Goal: Book appointment/travel/reservation

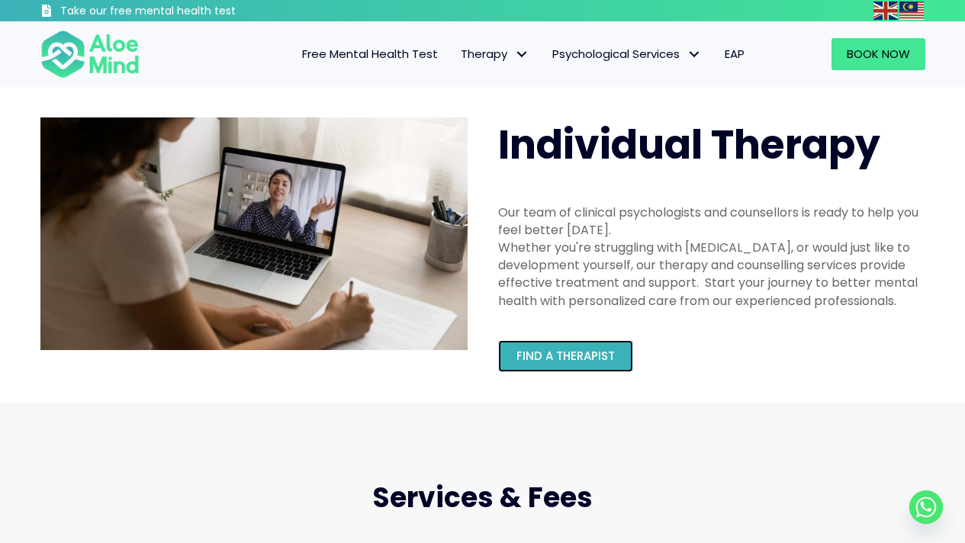
click at [566, 349] on span "Find a therapist" at bounding box center [566, 356] width 98 height 16
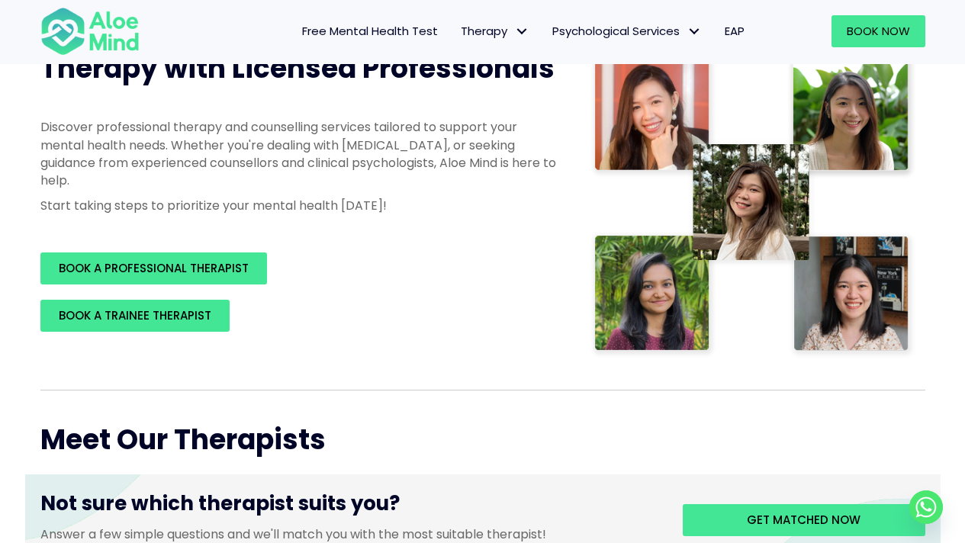
scroll to position [243, 0]
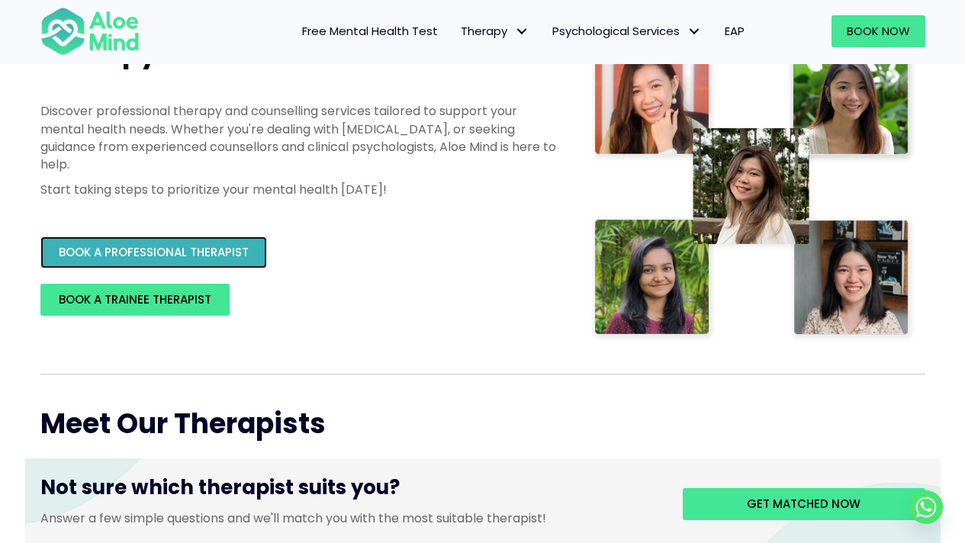
click at [249, 258] on link "BOOK A PROFESSIONAL THERAPIST" at bounding box center [153, 253] width 227 height 32
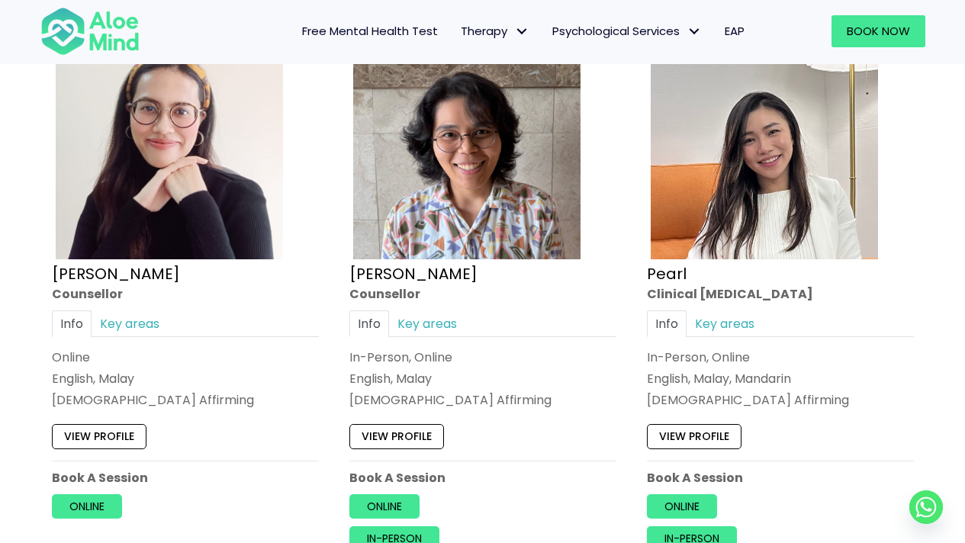
scroll to position [3151, 0]
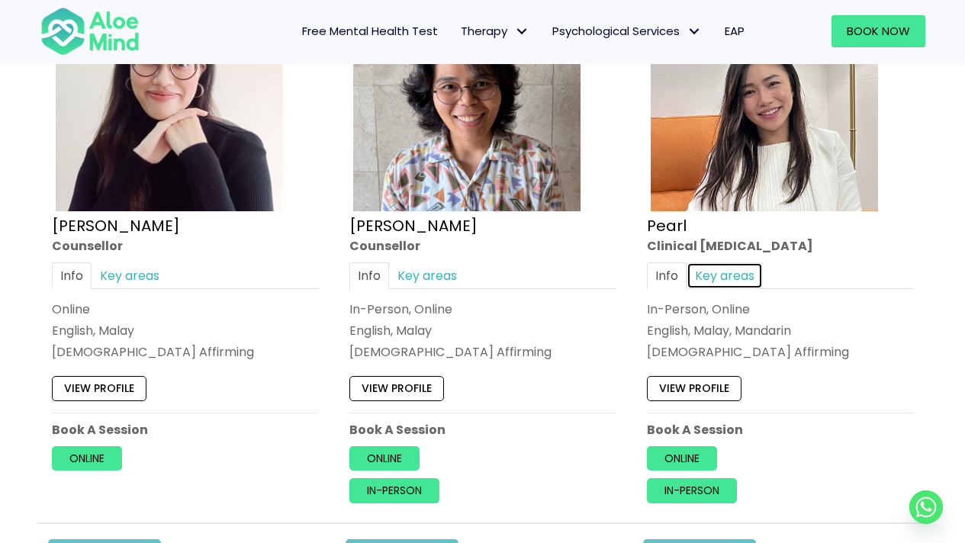
click at [741, 283] on link "Key areas" at bounding box center [725, 275] width 76 height 27
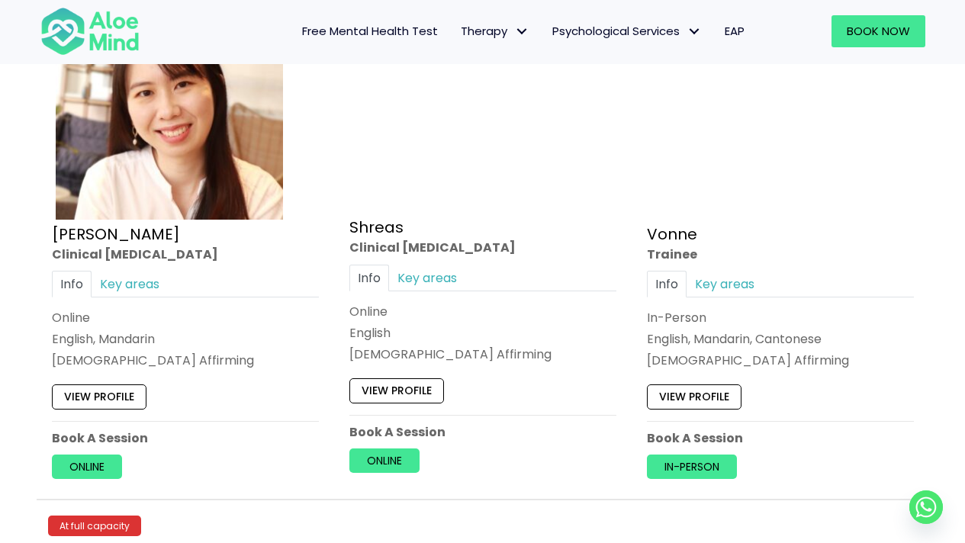
scroll to position [5996, 0]
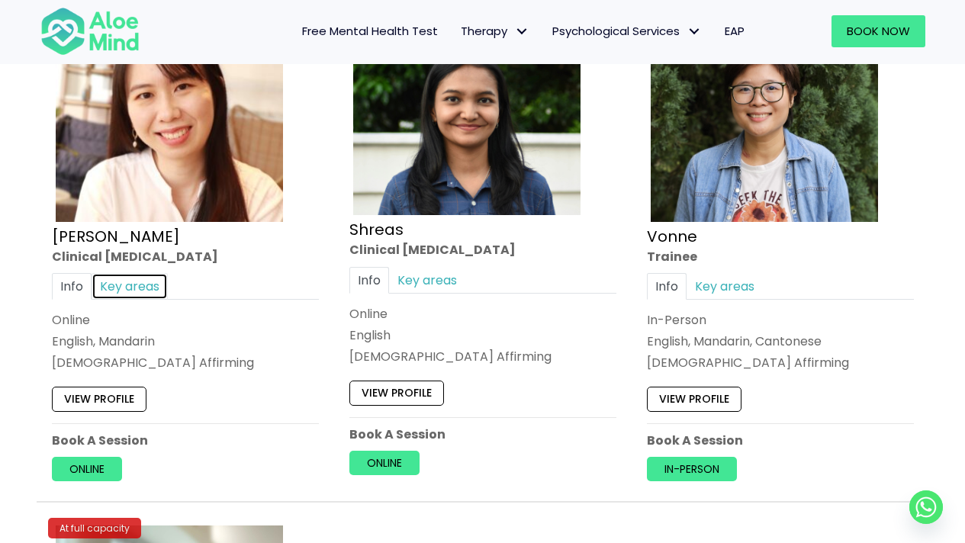
click at [130, 281] on link "Key areas" at bounding box center [130, 286] width 76 height 27
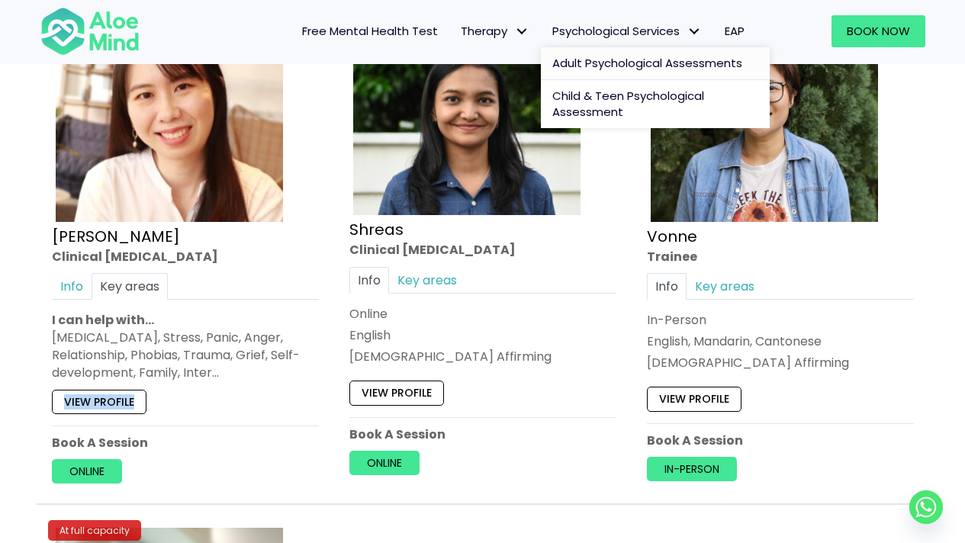
click at [623, 59] on span "Adult Psychological Assessments" at bounding box center [647, 63] width 190 height 16
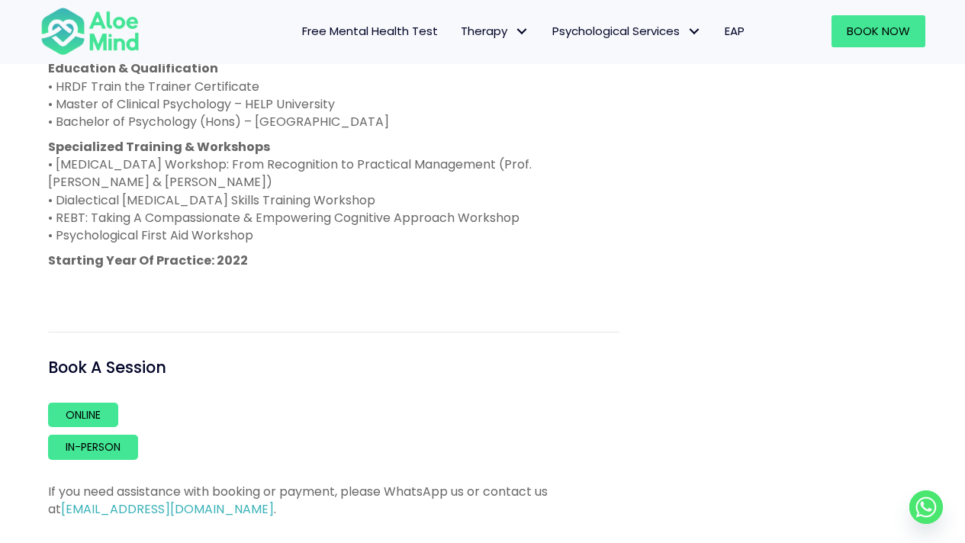
scroll to position [1080, 0]
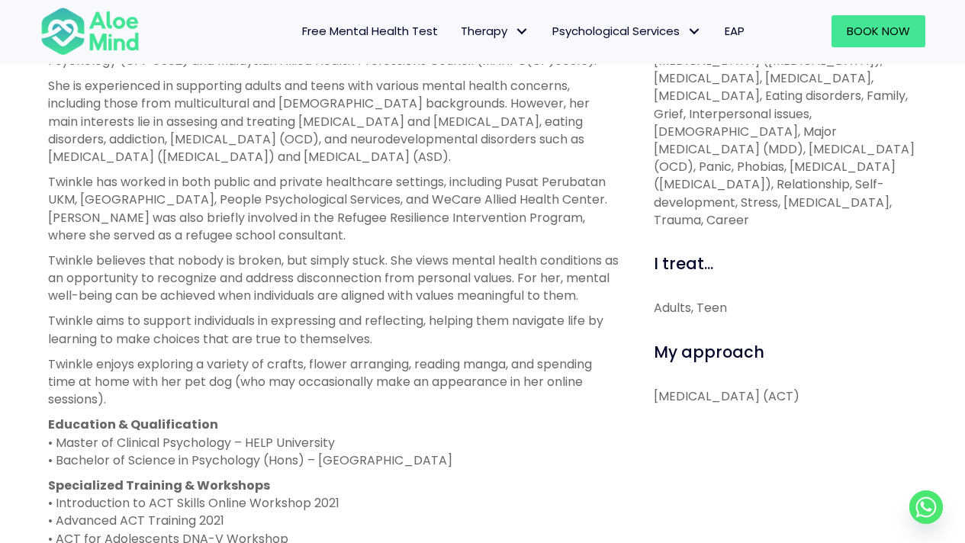
scroll to position [617, 0]
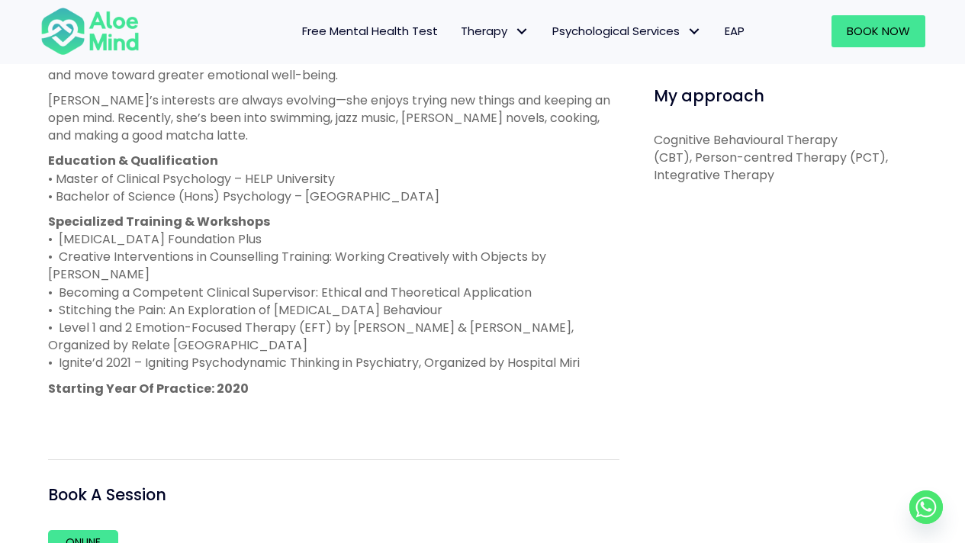
scroll to position [853, 0]
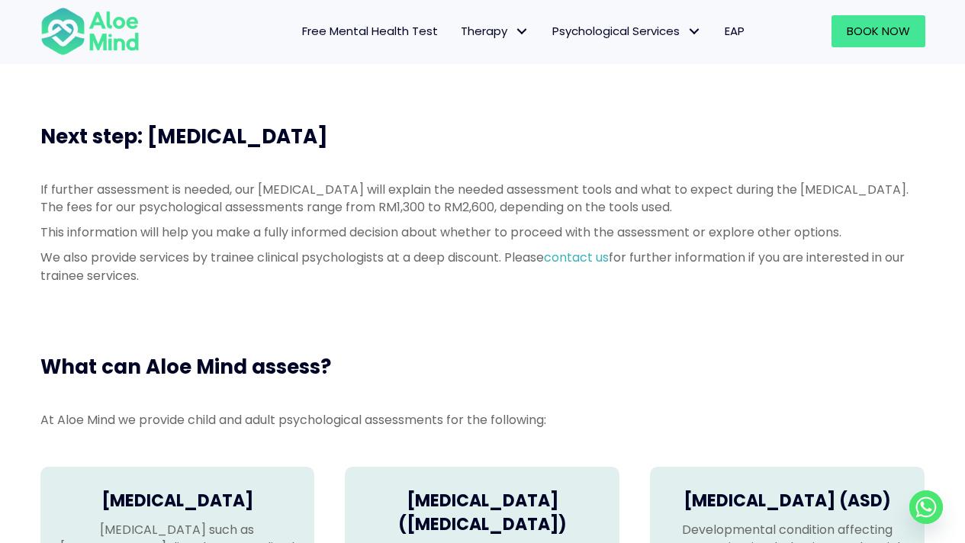
scroll to position [671, 0]
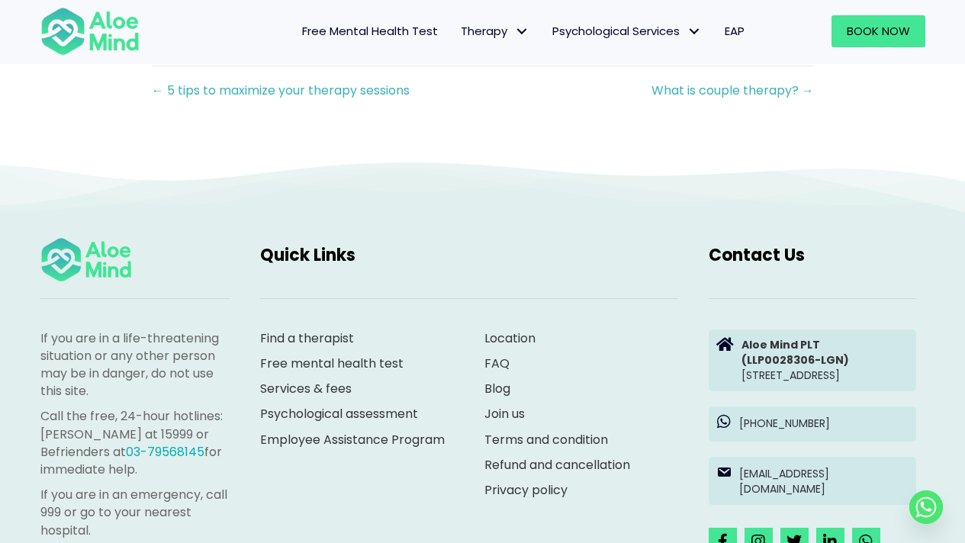
scroll to position [2418, 0]
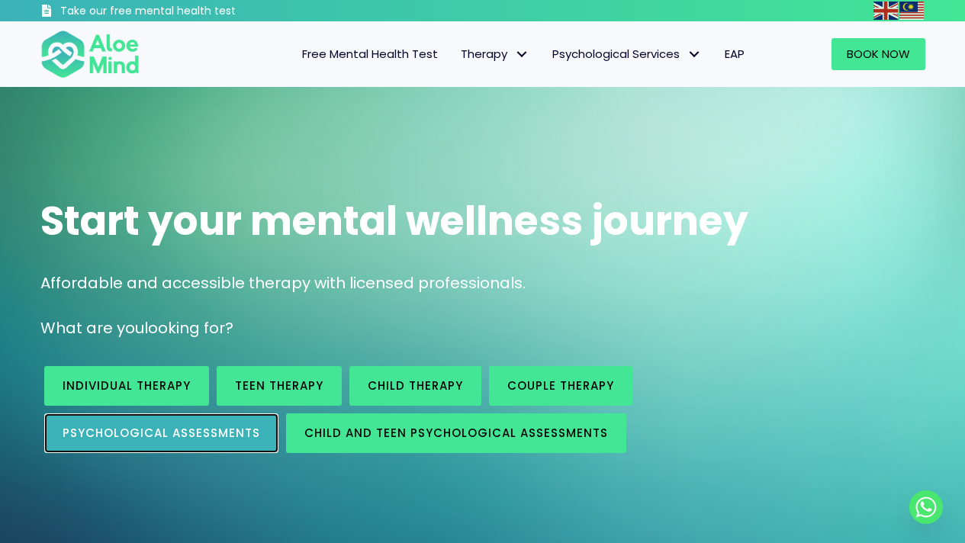
click at [222, 446] on link "Psychological assessments" at bounding box center [161, 434] width 234 height 40
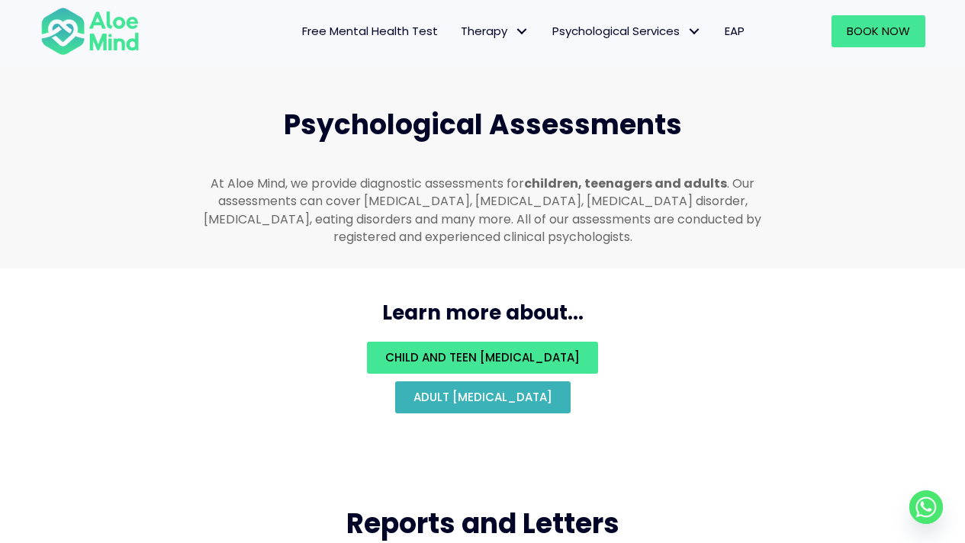
scroll to position [3243, 0]
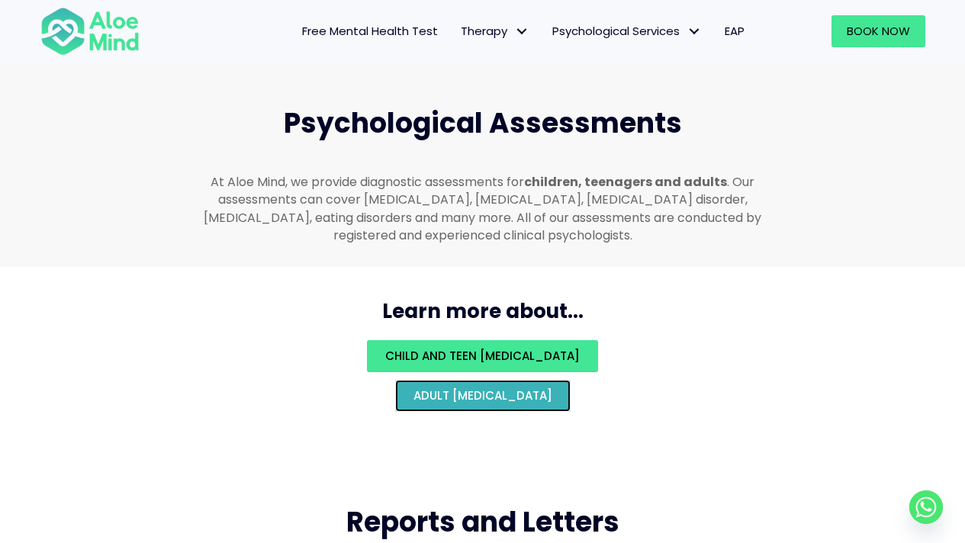
click at [521, 388] on span "Adult psychological assessment" at bounding box center [483, 396] width 139 height 16
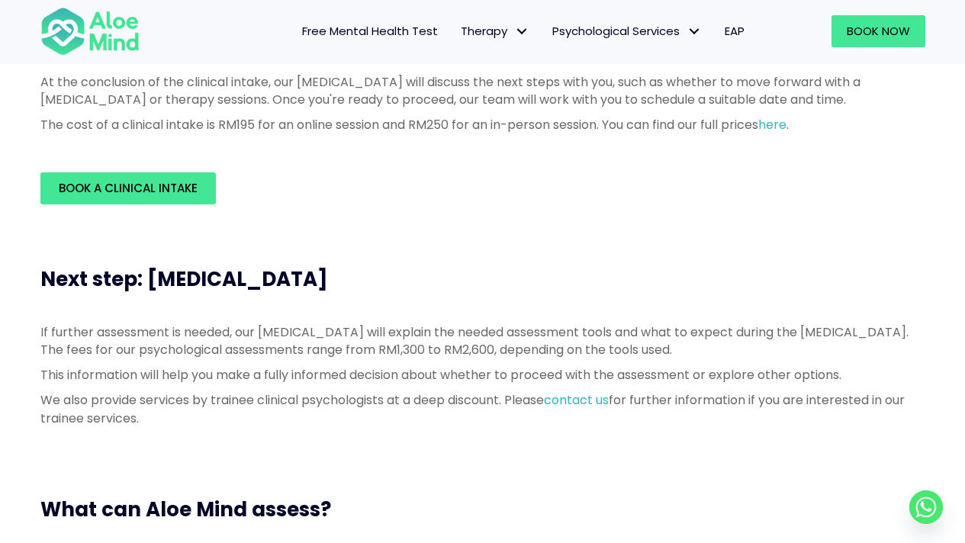
scroll to position [520, 0]
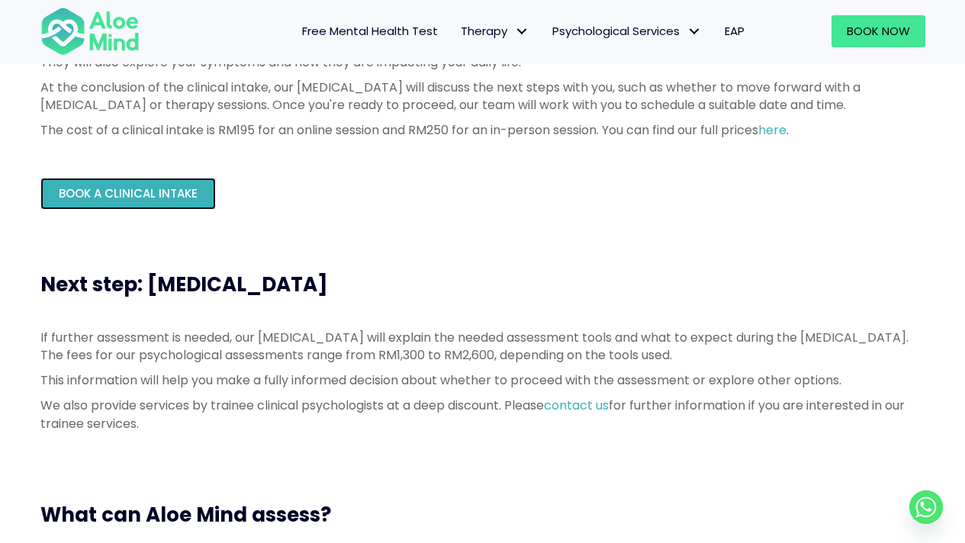
click at [167, 196] on span "Book a Clinical Intake" at bounding box center [128, 193] width 139 height 16
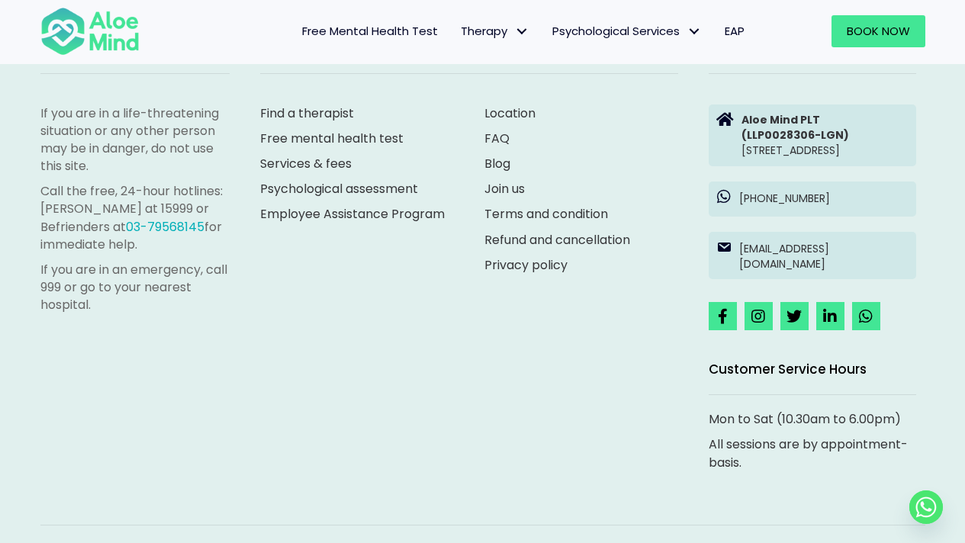
scroll to position [2726, 0]
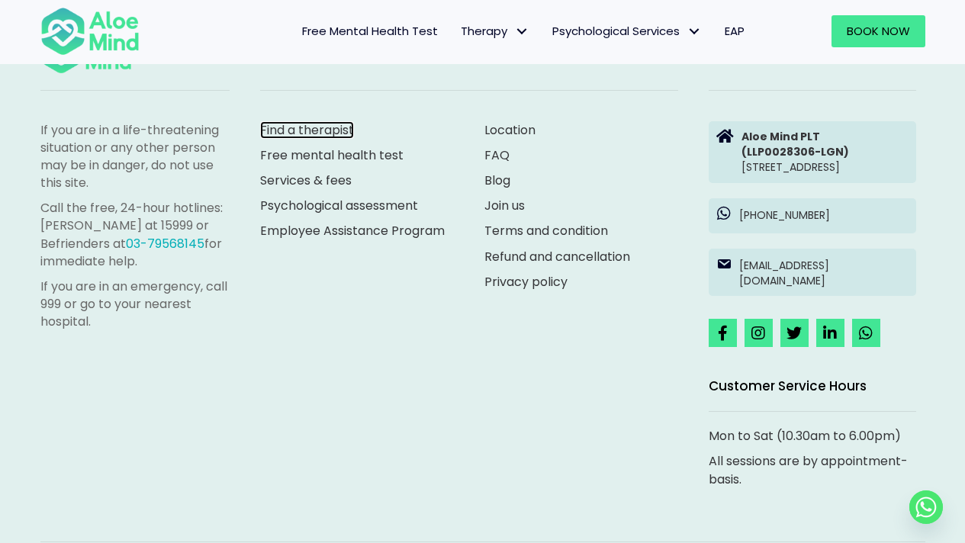
click at [320, 139] on link "Find a therapist" at bounding box center [307, 130] width 94 height 18
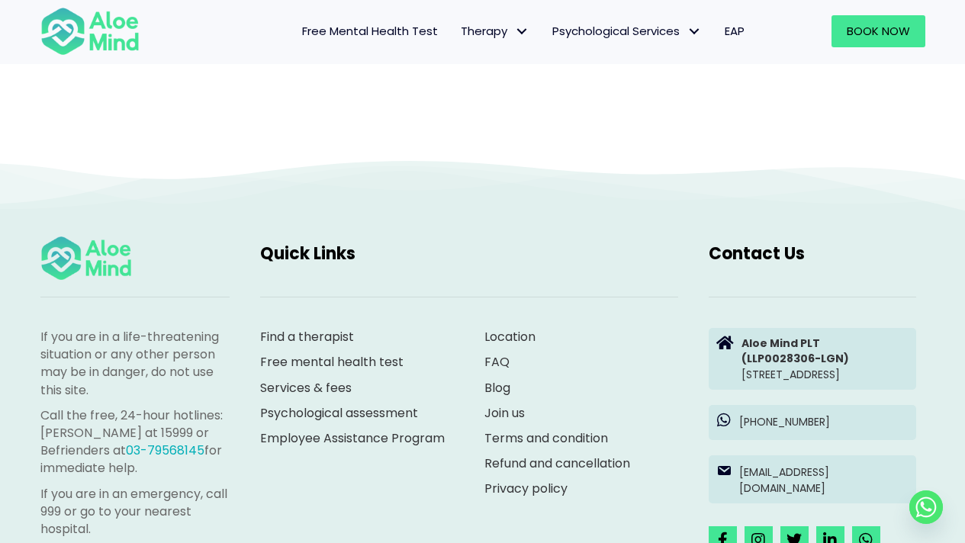
scroll to position [610, 0]
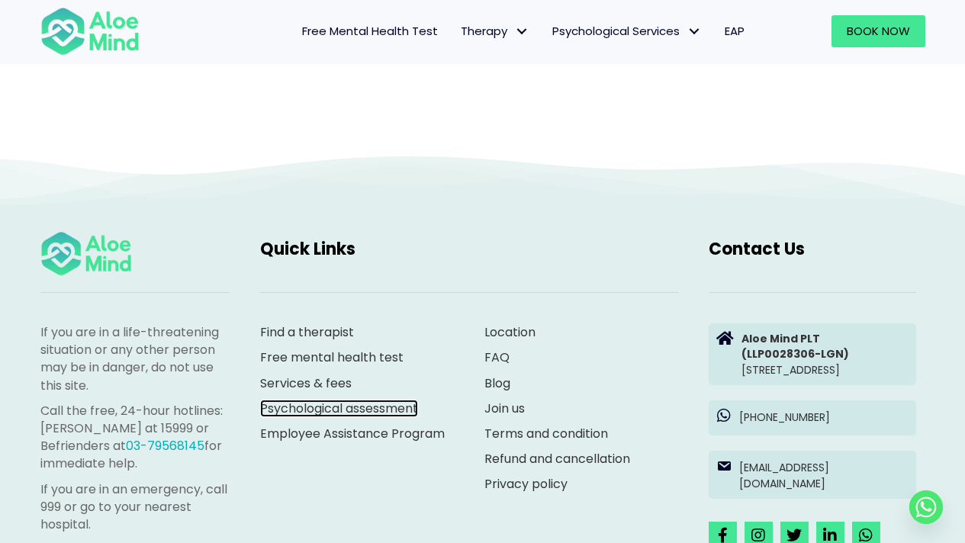
click at [377, 404] on link "Psychological assessment" at bounding box center [339, 409] width 158 height 18
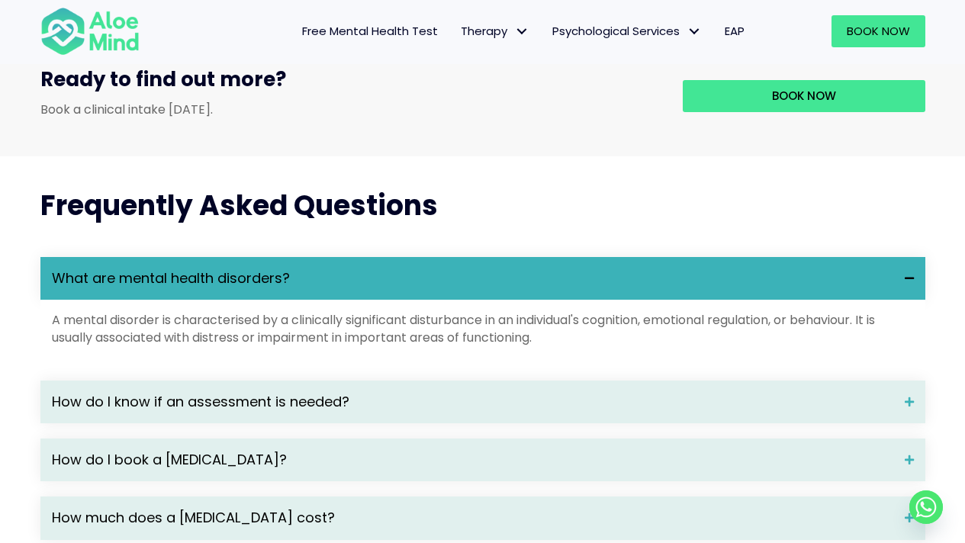
scroll to position [1854, 0]
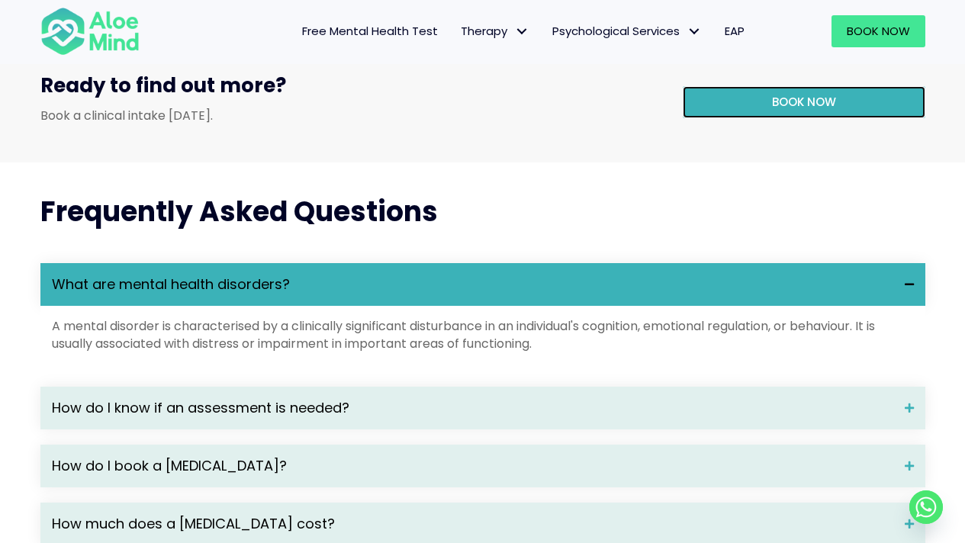
click at [813, 110] on span "Book now" at bounding box center [804, 102] width 64 height 16
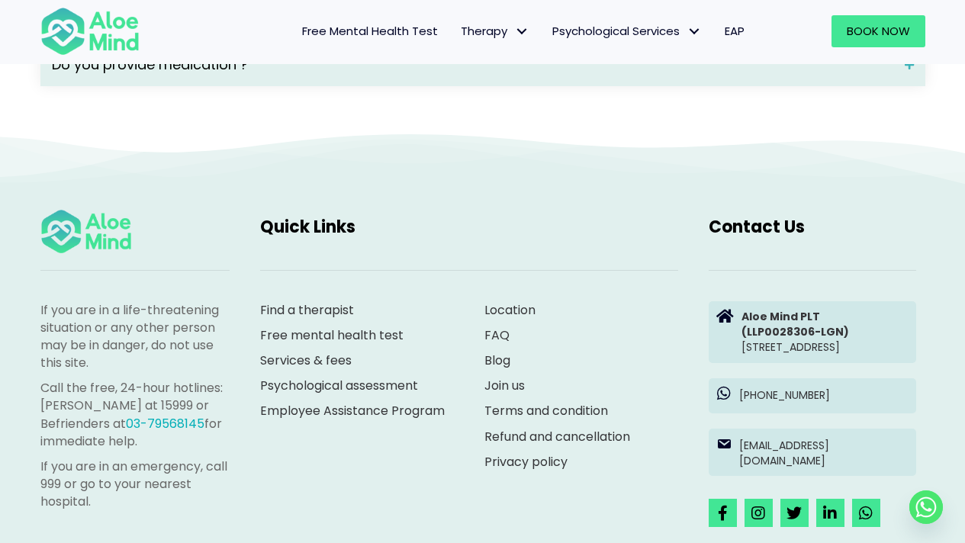
scroll to position [2525, 0]
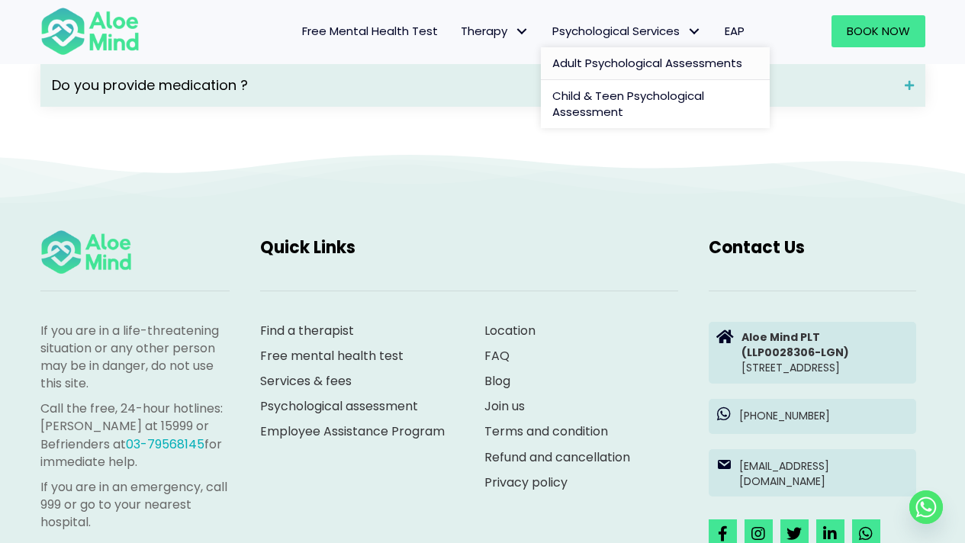
click at [591, 66] on span "Adult Psychological Assessments" at bounding box center [647, 63] width 190 height 16
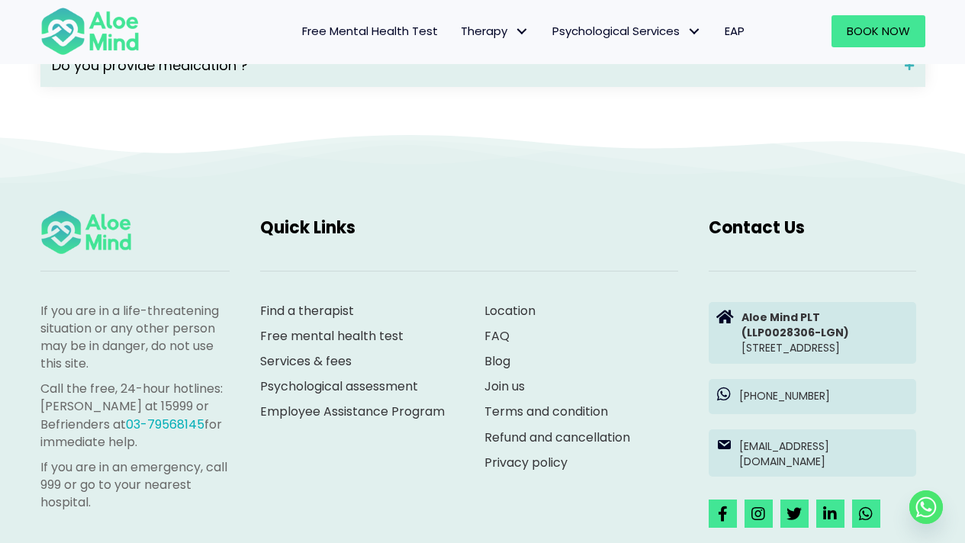
scroll to position [2548, 0]
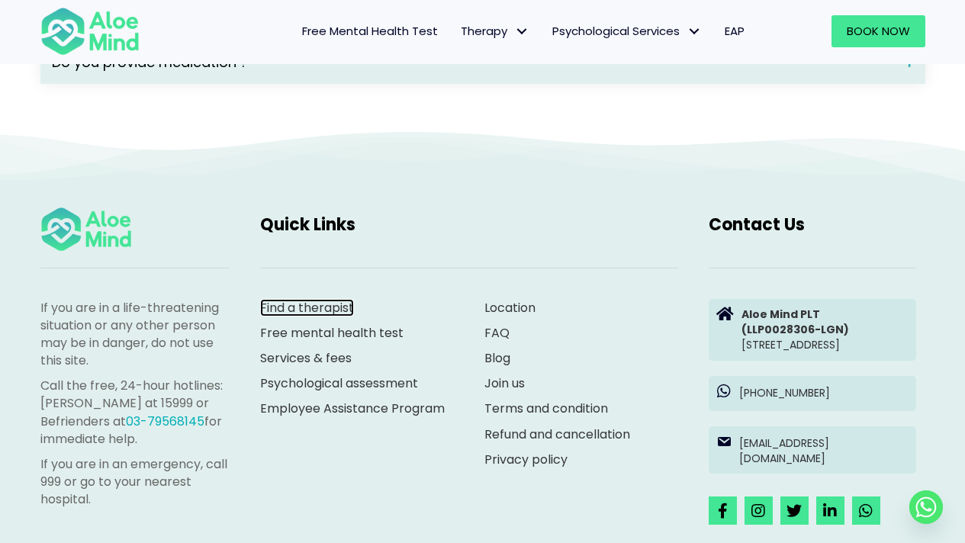
click at [342, 317] on link "Find a therapist" at bounding box center [307, 308] width 94 height 18
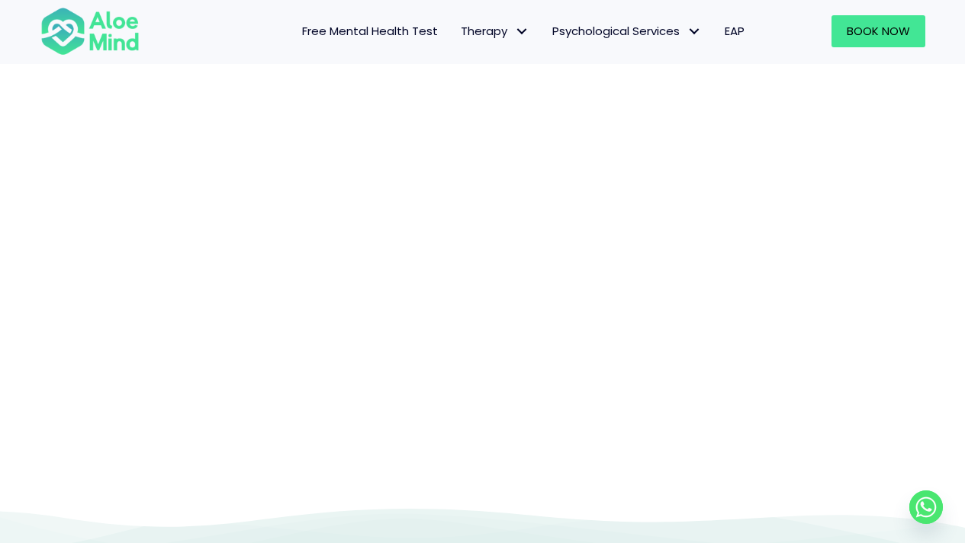
scroll to position [157, 0]
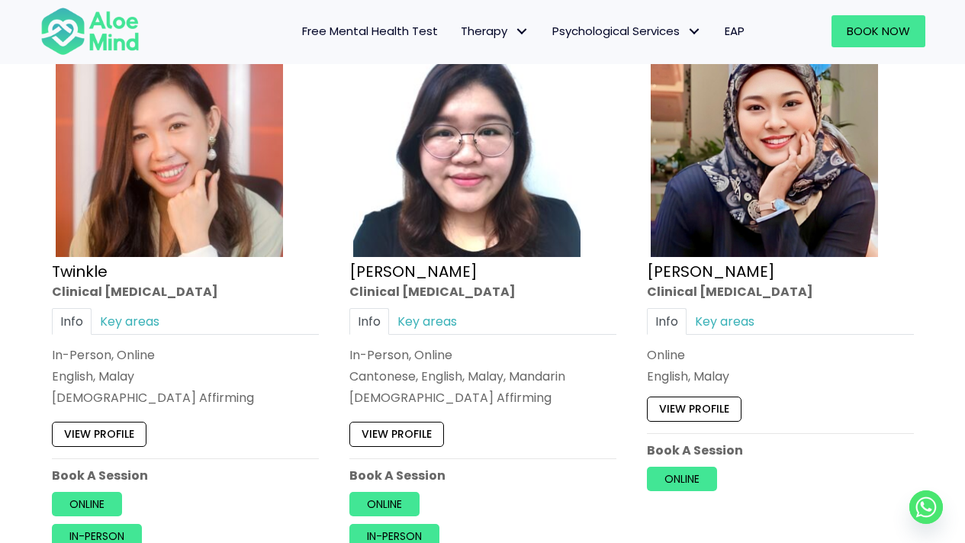
scroll to position [2639, 0]
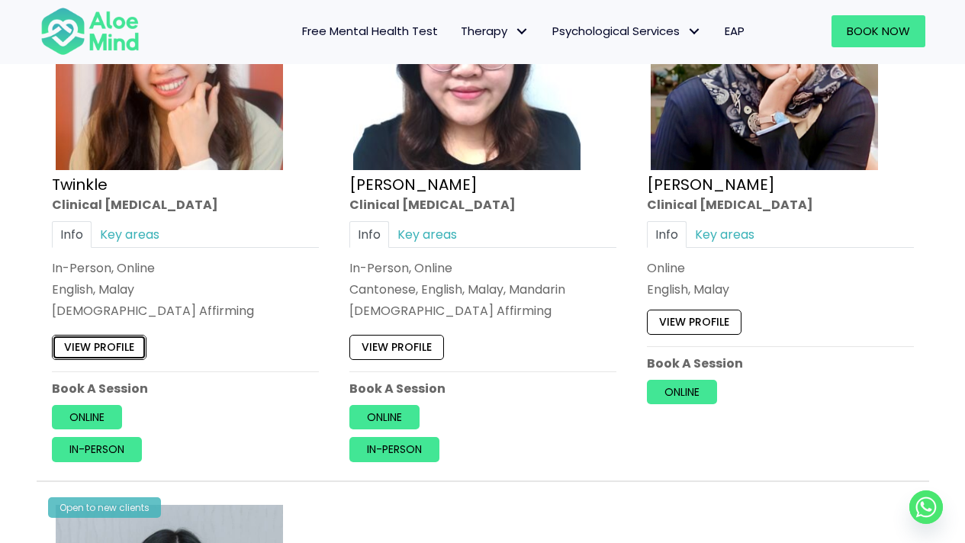
click at [117, 359] on link "View profile" at bounding box center [99, 347] width 95 height 24
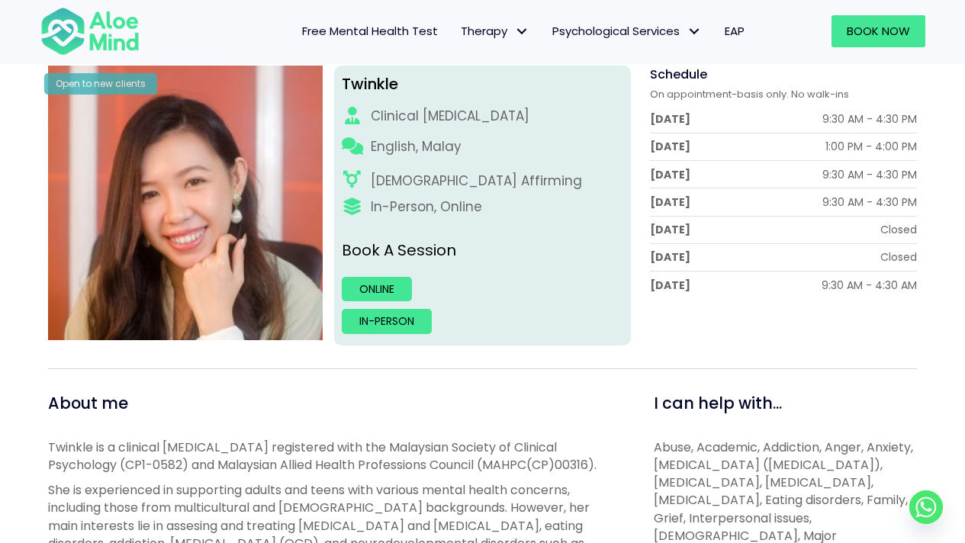
scroll to position [200, 0]
